Goal: Contribute content: Contribute content

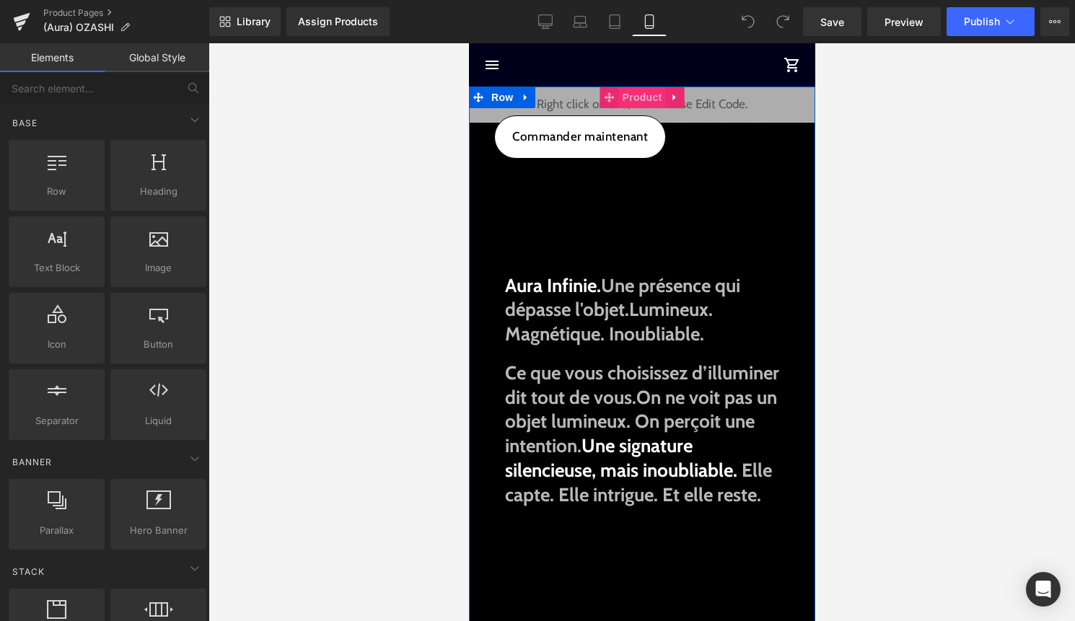
click at [644, 97] on span "Product" at bounding box center [641, 98] width 47 height 22
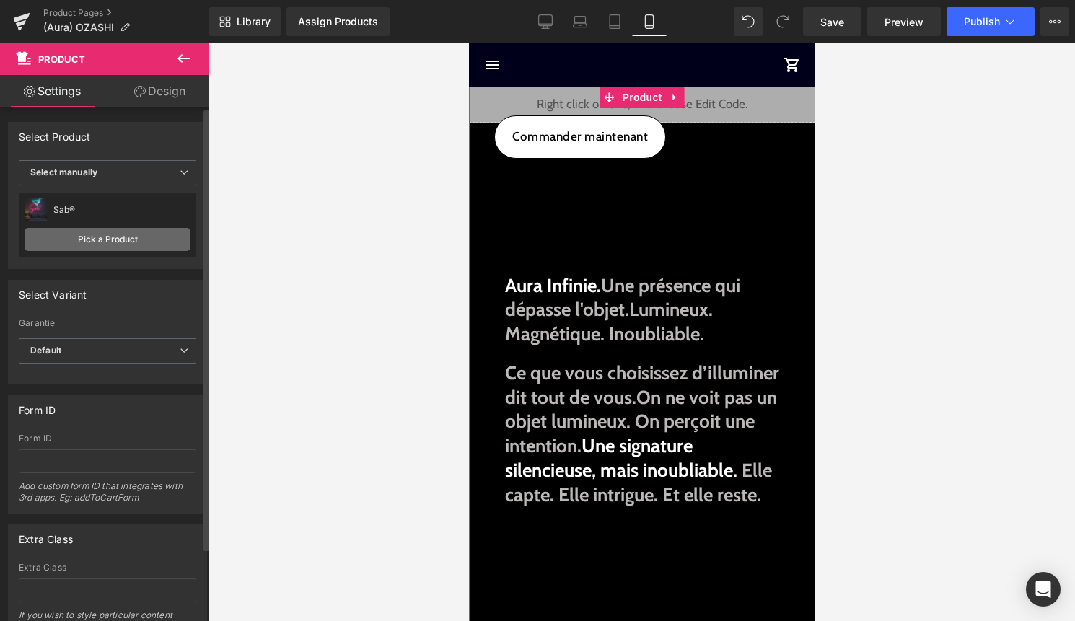
click at [123, 234] on link "Pick a Product" at bounding box center [108, 239] width 166 height 23
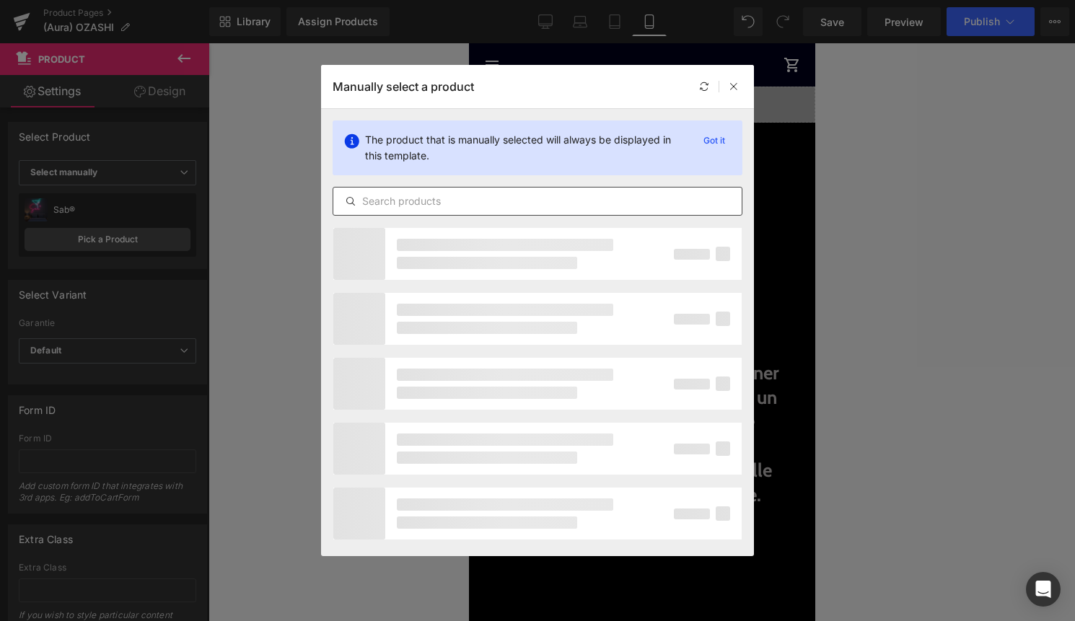
click at [483, 203] on input "text" at bounding box center [537, 201] width 408 height 17
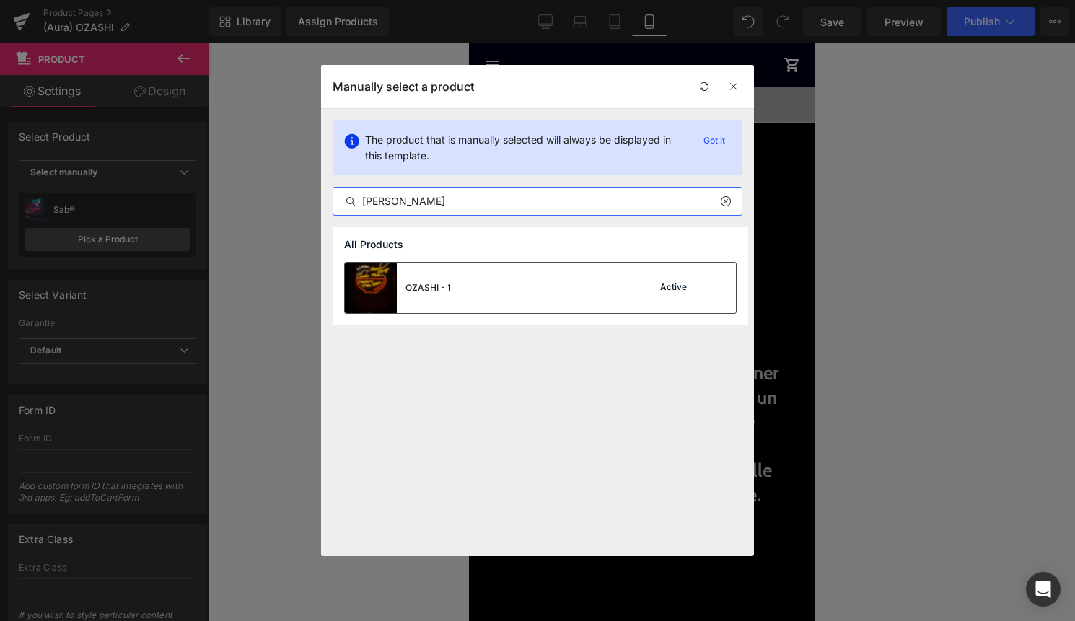
type input "[PERSON_NAME]"
click at [519, 291] on div "OZASHI - 1 Active" at bounding box center [540, 288] width 391 height 50
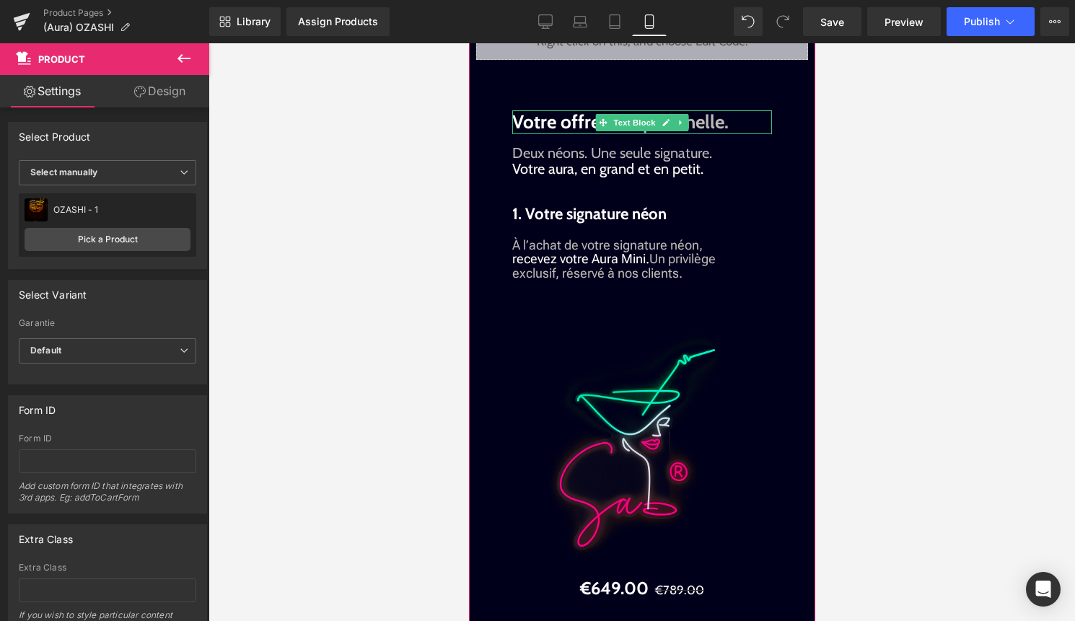
scroll to position [1586, 0]
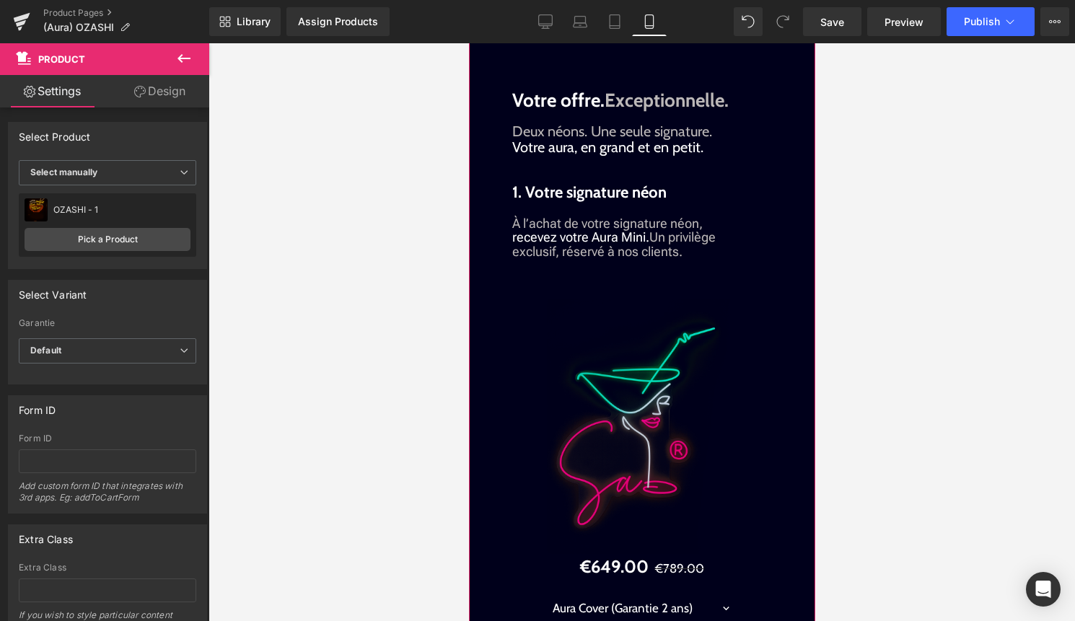
click at [628, 418] on img at bounding box center [641, 426] width 190 height 255
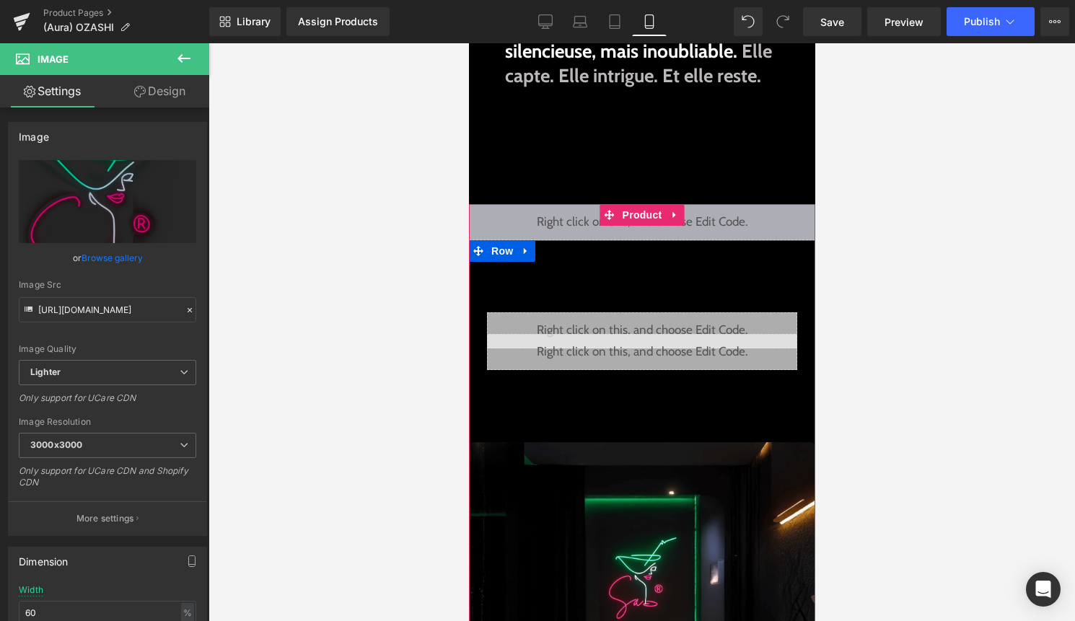
scroll to position [408, 0]
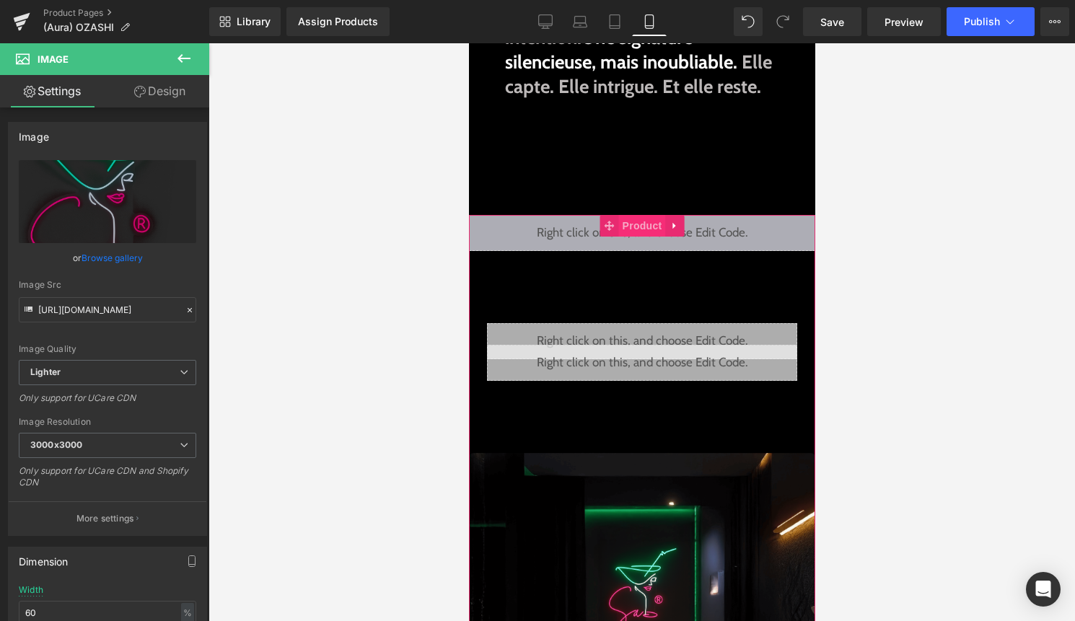
click at [629, 237] on span "Product" at bounding box center [641, 226] width 47 height 22
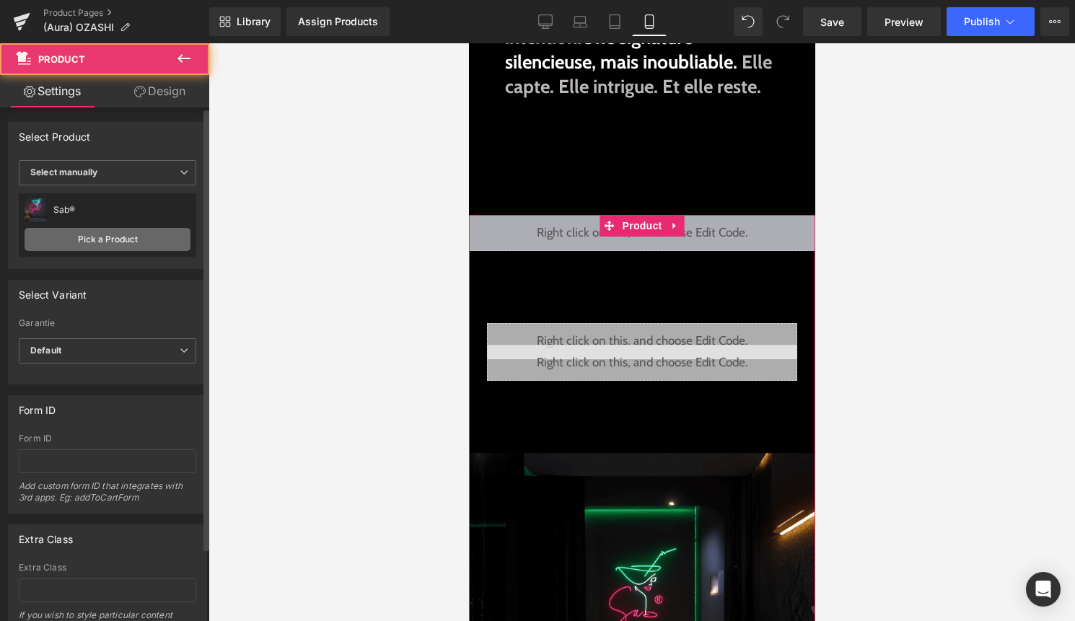
click at [148, 235] on link "Pick a Product" at bounding box center [108, 239] width 166 height 23
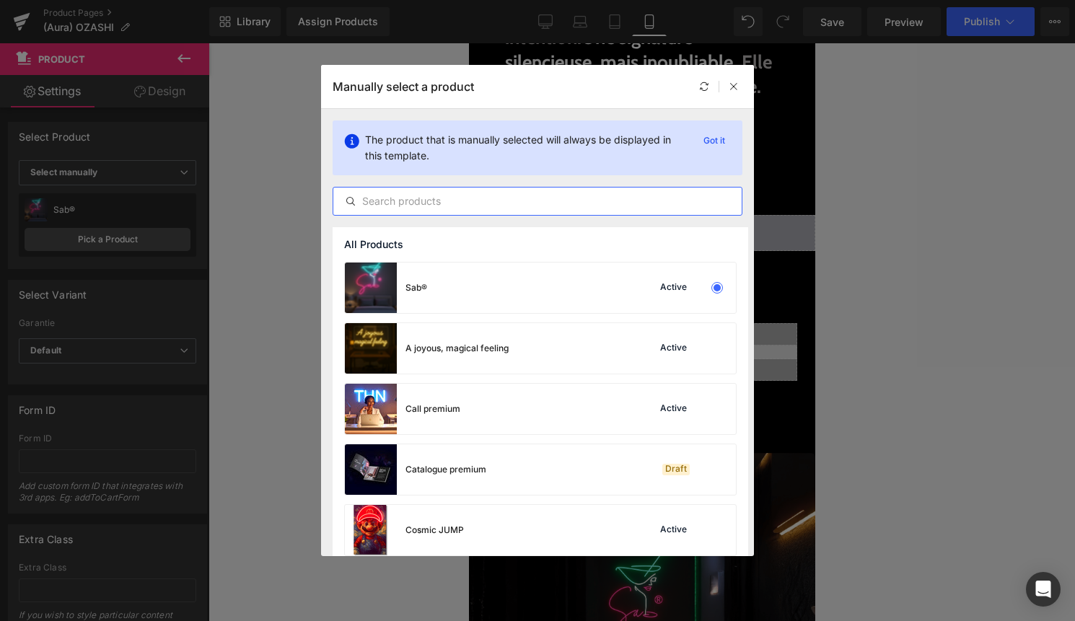
click at [491, 204] on input "text" at bounding box center [537, 201] width 408 height 17
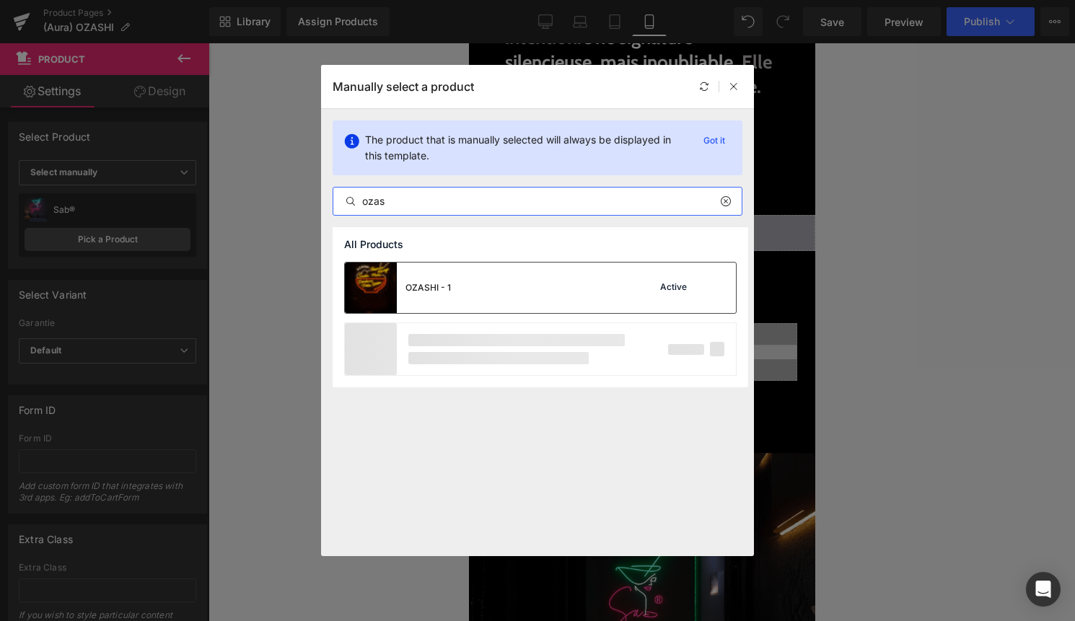
type input "ozas"
click at [487, 286] on div "OZASHI - 1 Active" at bounding box center [540, 288] width 391 height 50
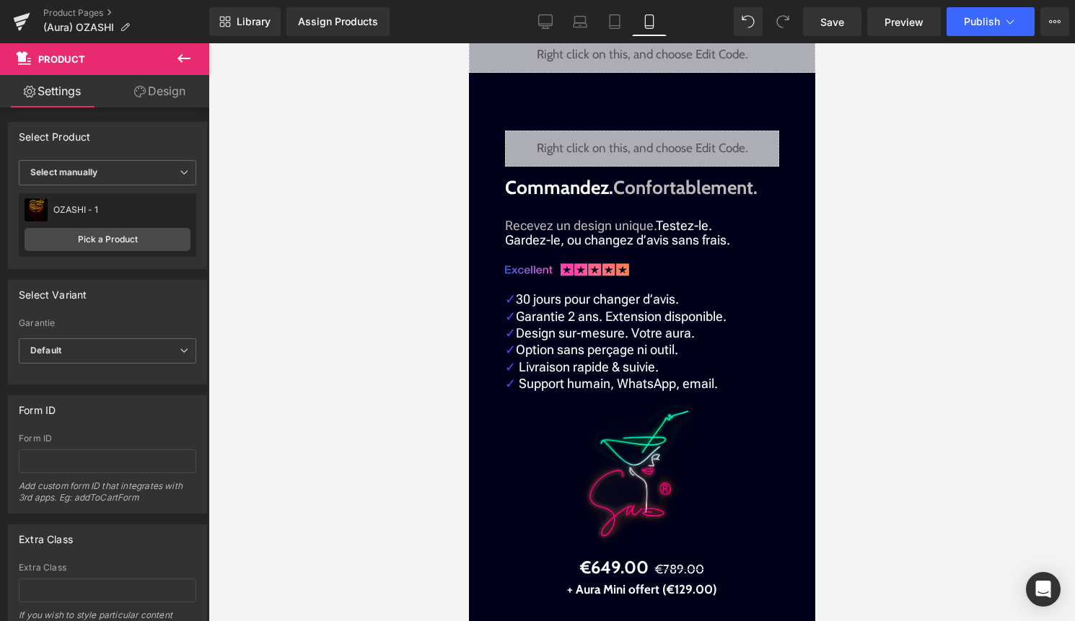
scroll to position [3125, 0]
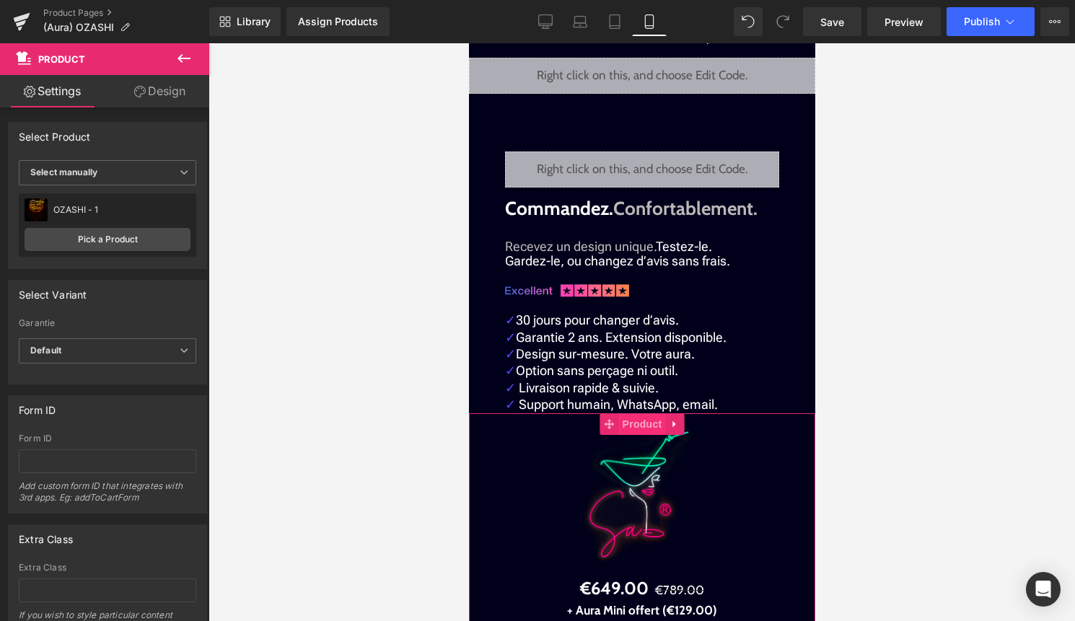
click at [636, 420] on span "Product" at bounding box center [641, 424] width 47 height 22
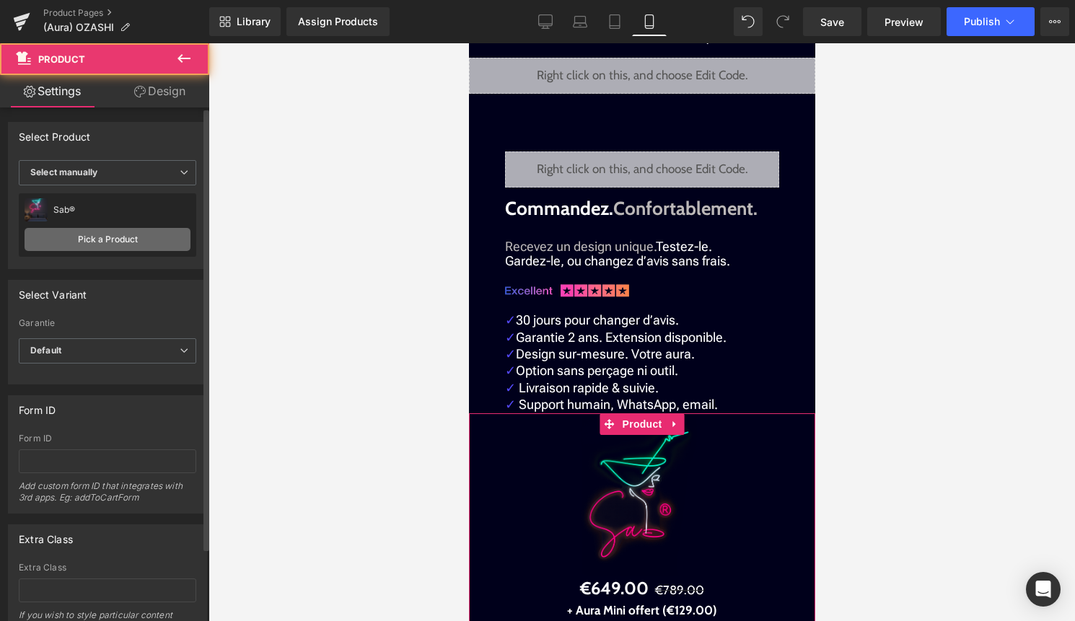
click at [115, 237] on link "Pick a Product" at bounding box center [108, 239] width 166 height 23
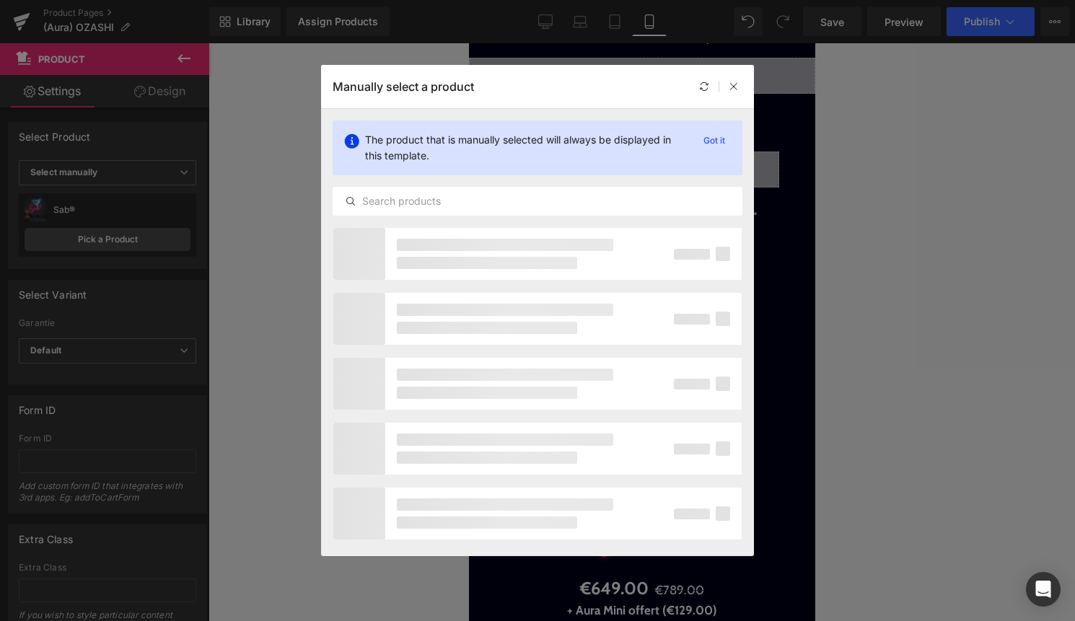
click at [439, 216] on div "The product that is manually selected will always be displayed in this template…" at bounding box center [537, 168] width 433 height 118
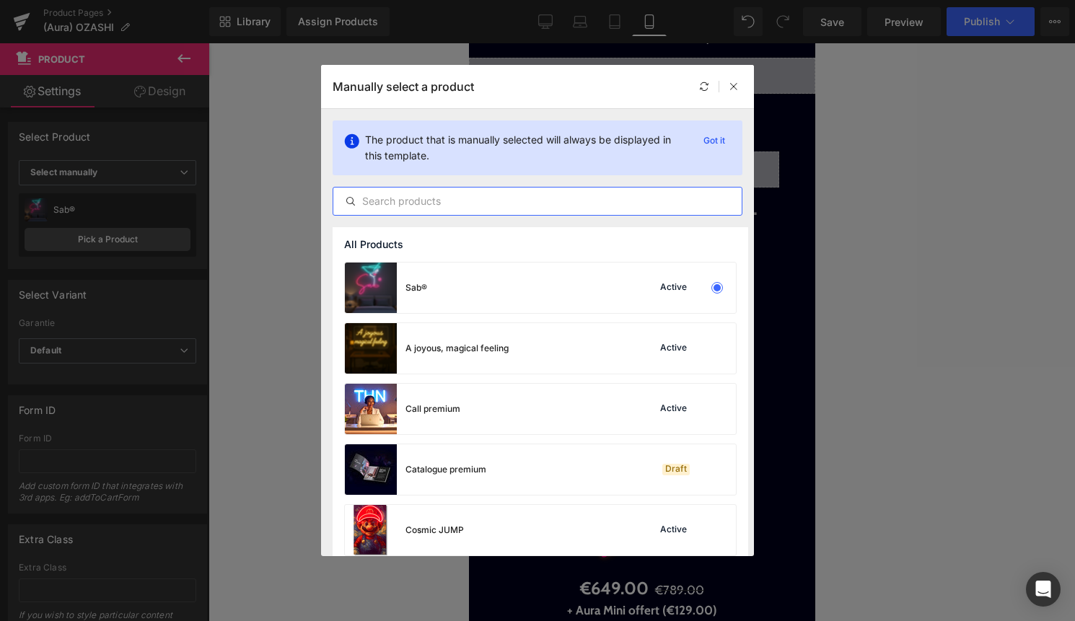
click at [446, 208] on input "text" at bounding box center [537, 201] width 408 height 17
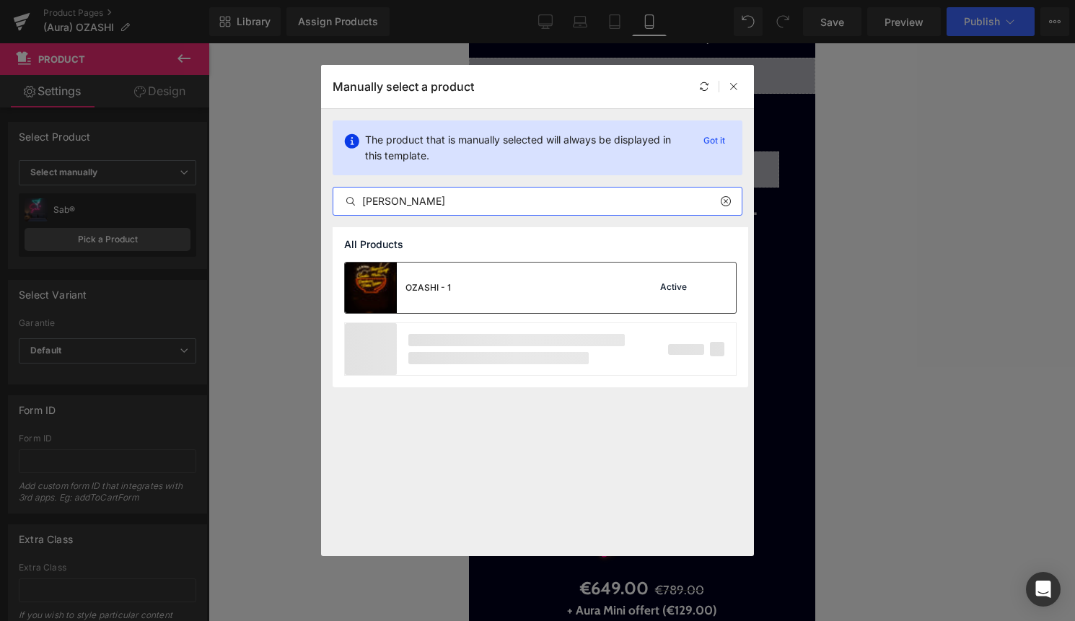
type input "[PERSON_NAME]"
click at [487, 290] on div "OZASHI - 1 Active" at bounding box center [540, 288] width 391 height 50
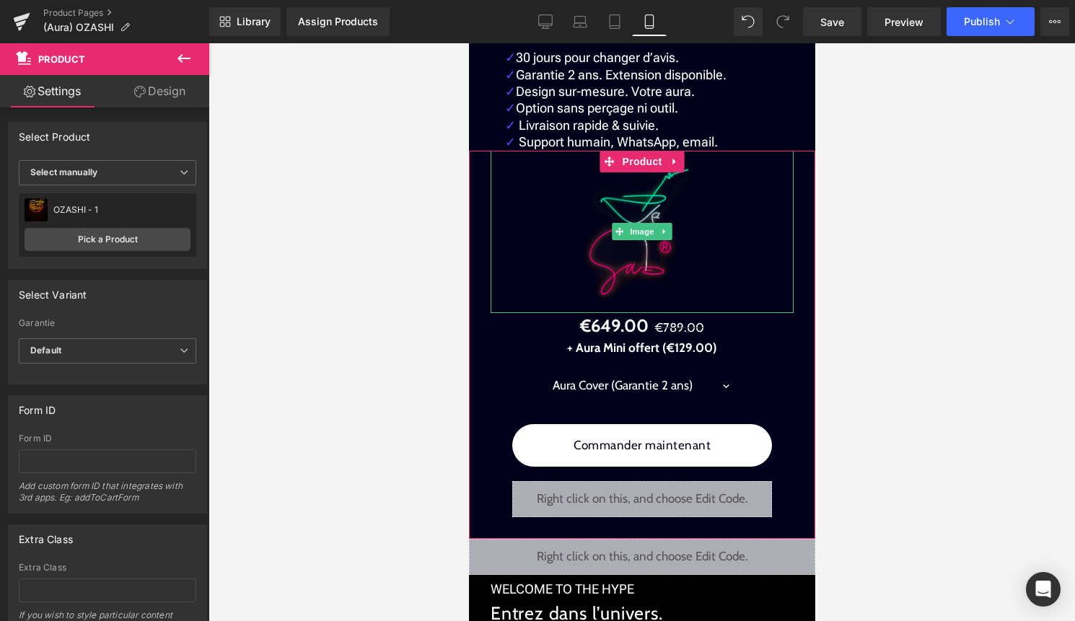
scroll to position [3388, 0]
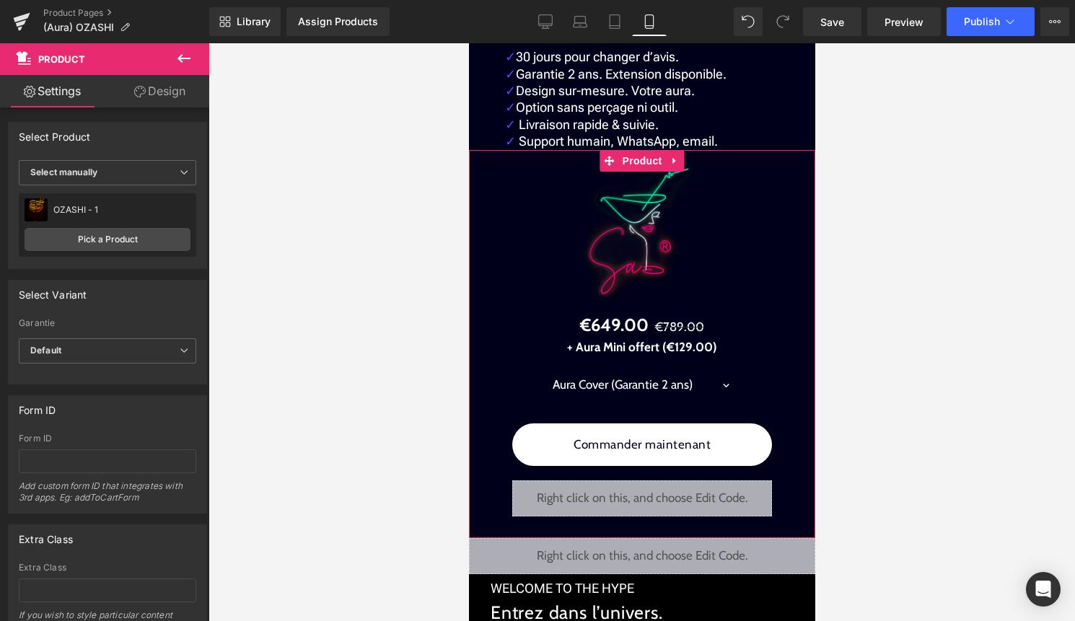
click at [636, 159] on span "Product" at bounding box center [641, 161] width 47 height 22
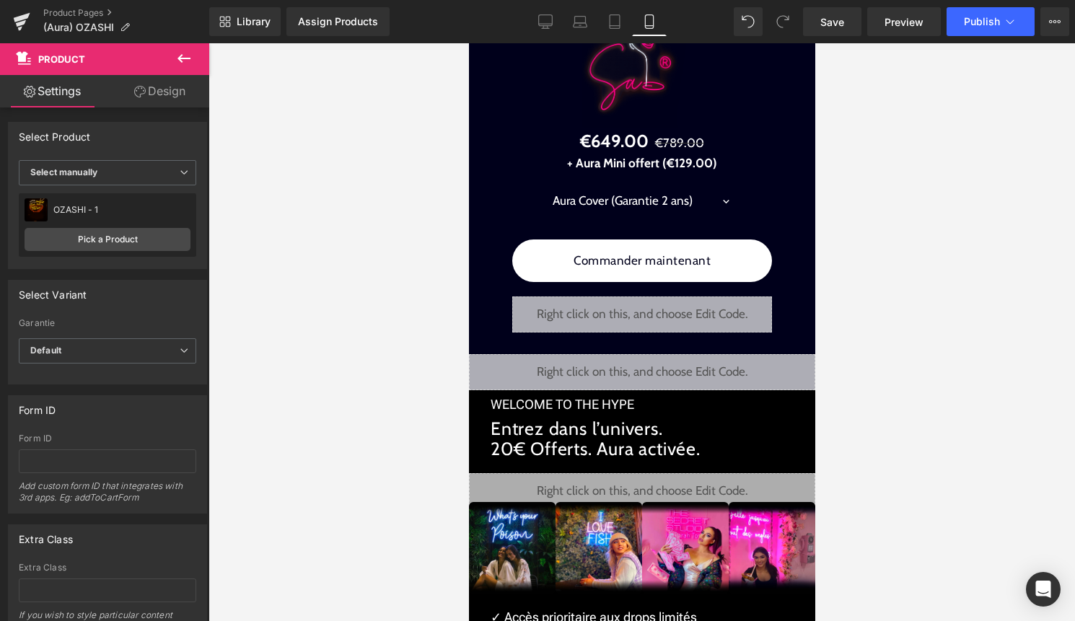
scroll to position [3573, 0]
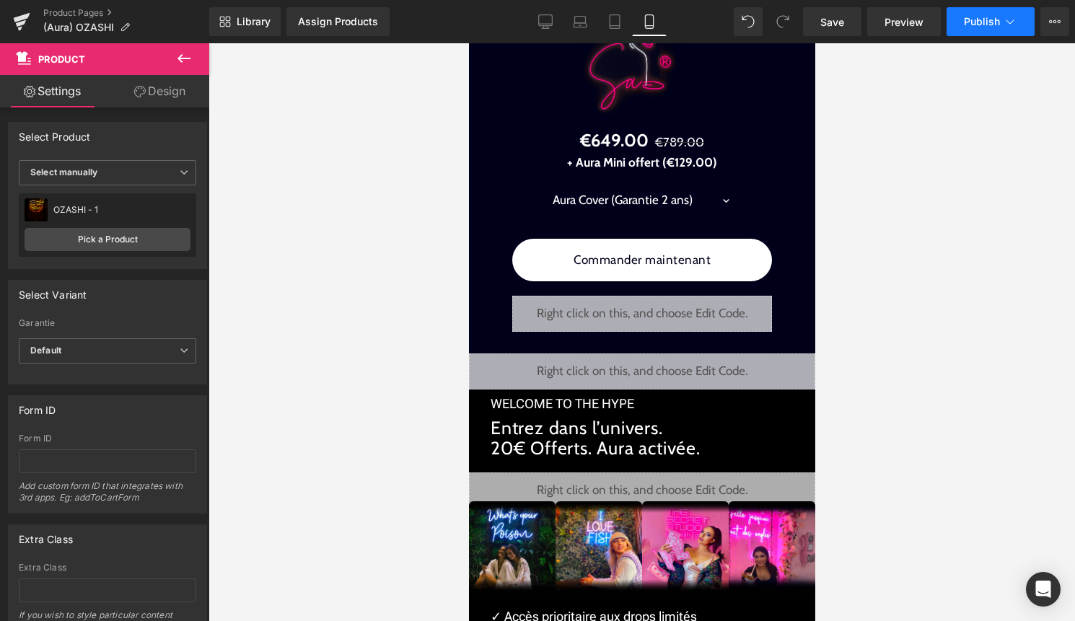
click at [1001, 18] on button "Publish" at bounding box center [990, 21] width 88 height 29
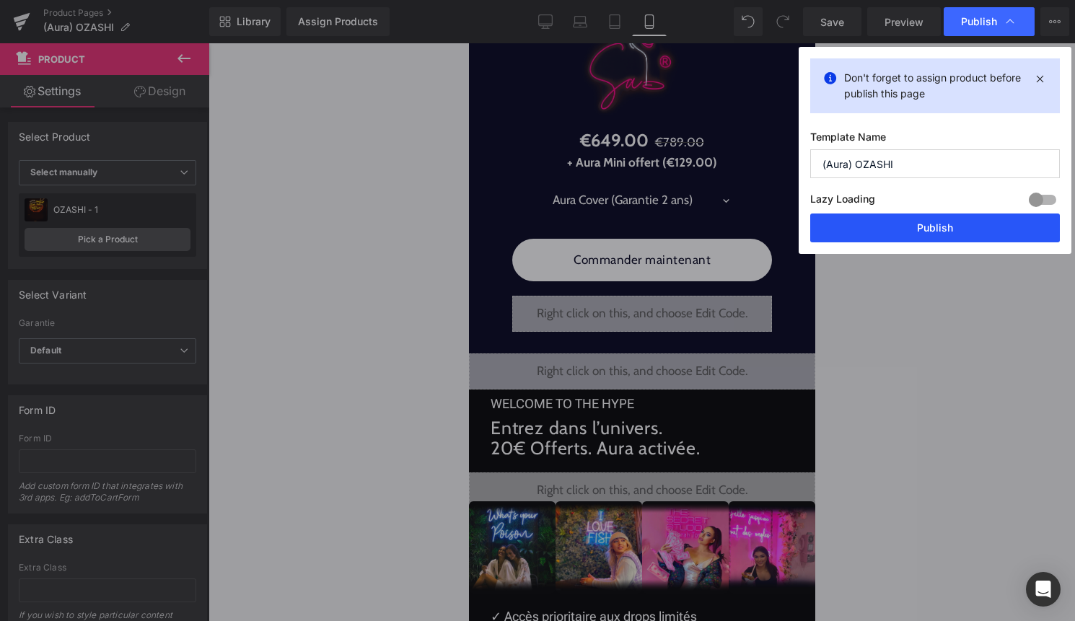
click at [937, 232] on button "Publish" at bounding box center [935, 228] width 250 height 29
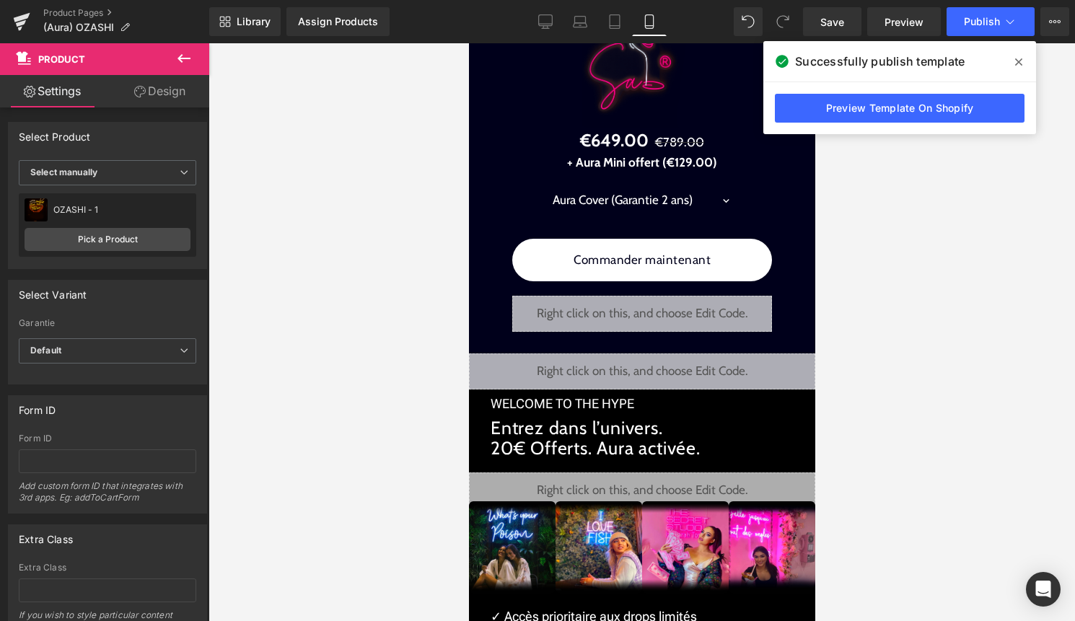
click at [1019, 65] on icon at bounding box center [1018, 62] width 7 height 12
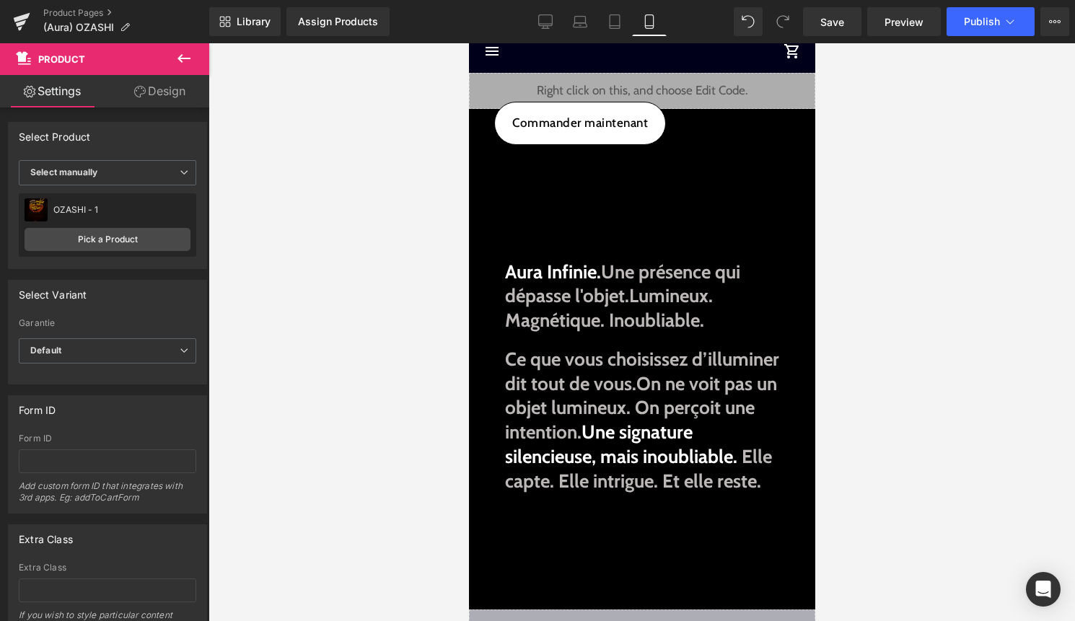
scroll to position [0, 0]
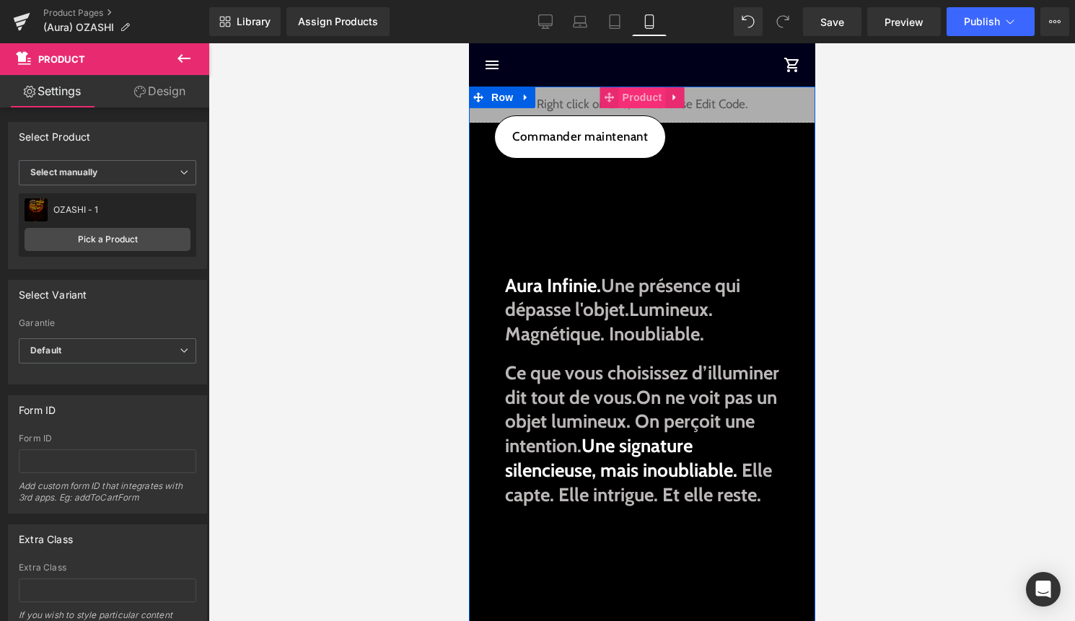
click at [656, 102] on span "Product" at bounding box center [641, 98] width 47 height 22
click at [745, 108] on div "Liquid" at bounding box center [641, 105] width 346 height 36
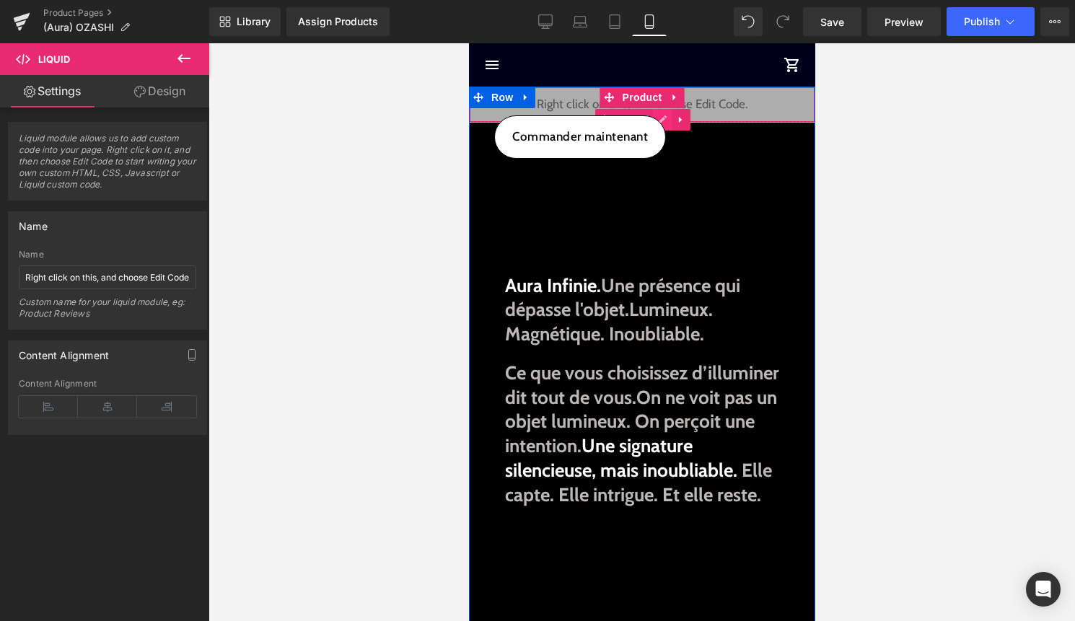
click at [667, 114] on div "Liquid" at bounding box center [641, 105] width 346 height 36
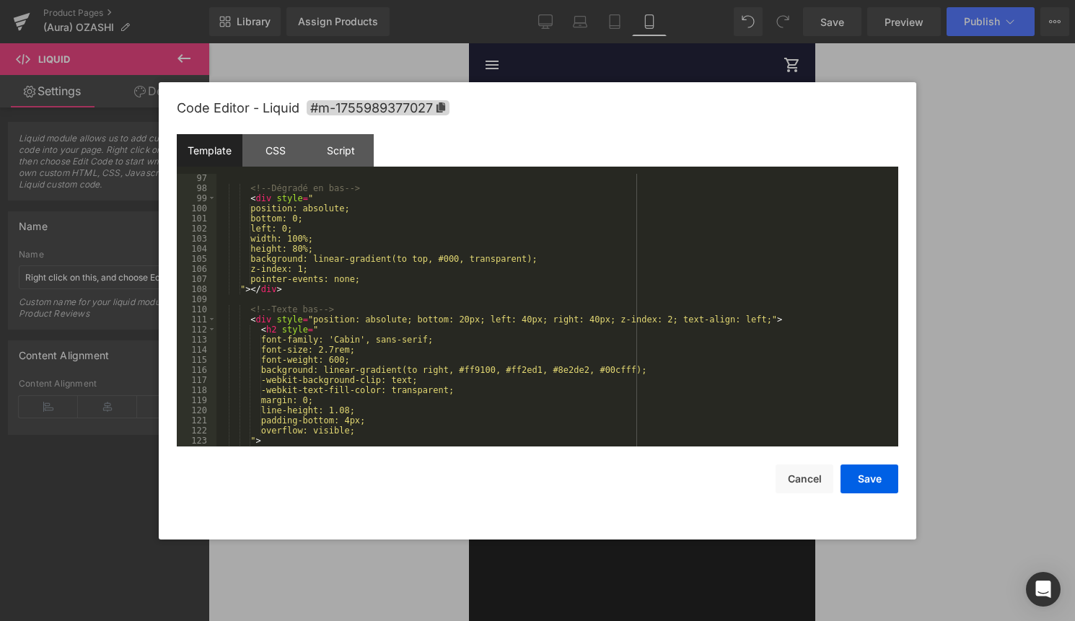
scroll to position [1212, 0]
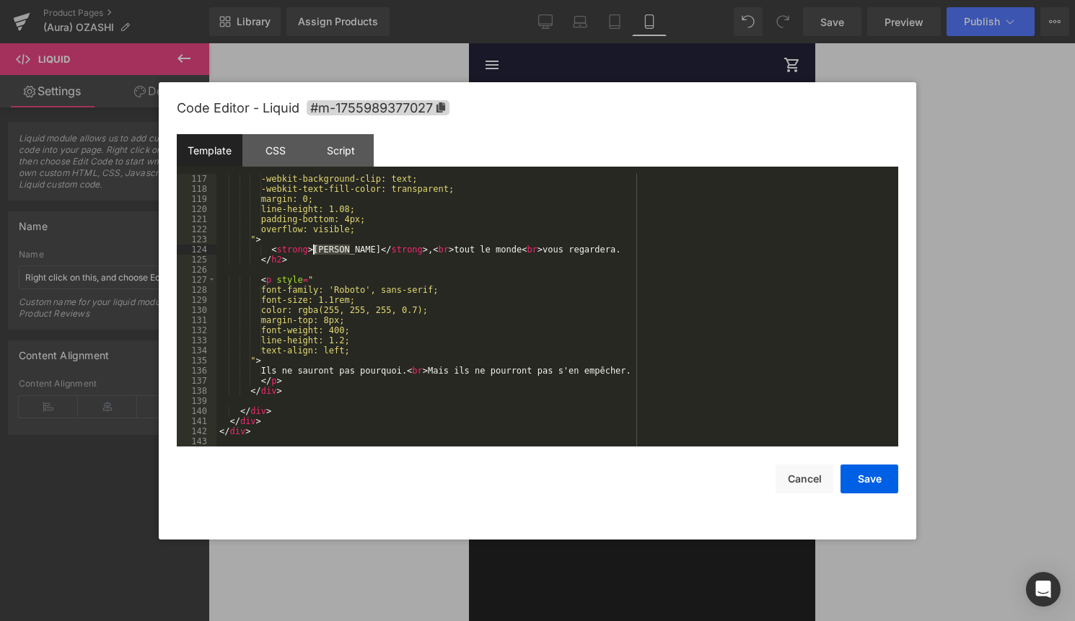
drag, startPoint x: 350, startPoint y: 250, endPoint x: 314, endPoint y: 249, distance: 36.1
click at [314, 249] on div "-webkit-background-clip: text; -webkit-text-fill-color: transparent; margin: 0;…" at bounding box center [554, 320] width 676 height 293
click at [864, 478] on button "Save" at bounding box center [869, 479] width 58 height 29
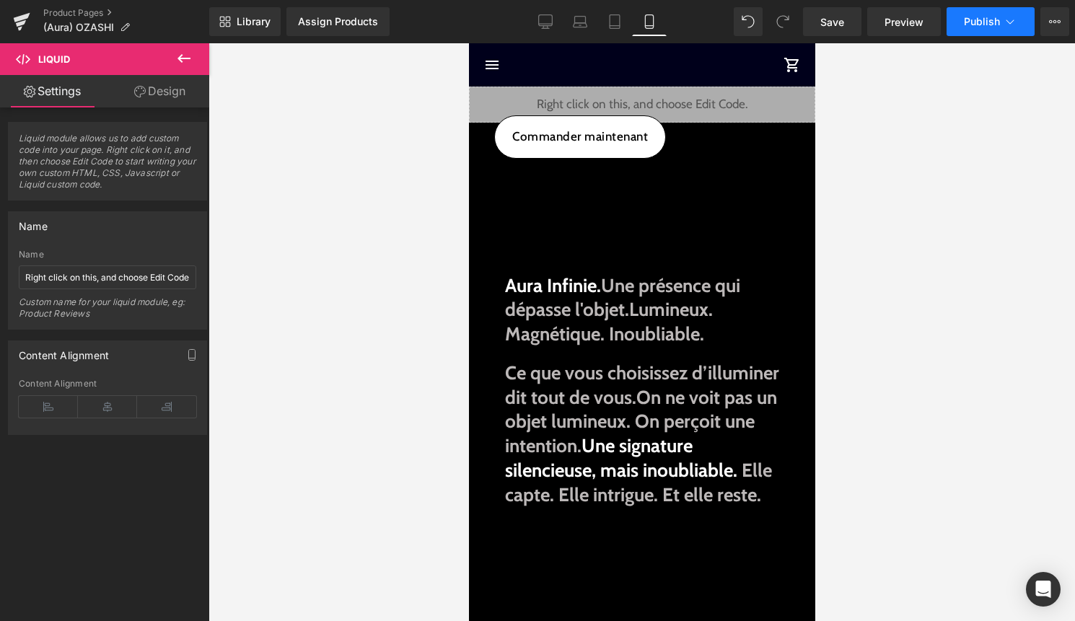
click at [968, 23] on span "Publish" at bounding box center [982, 22] width 36 height 12
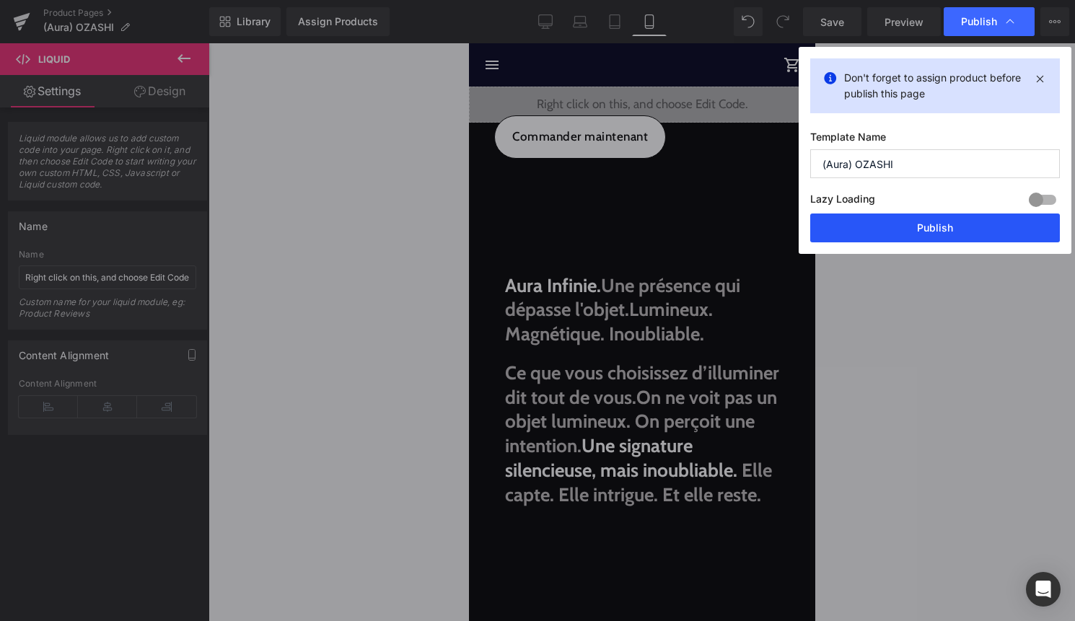
click at [893, 222] on button "Publish" at bounding box center [935, 228] width 250 height 29
